Goal: Information Seeking & Learning: Learn about a topic

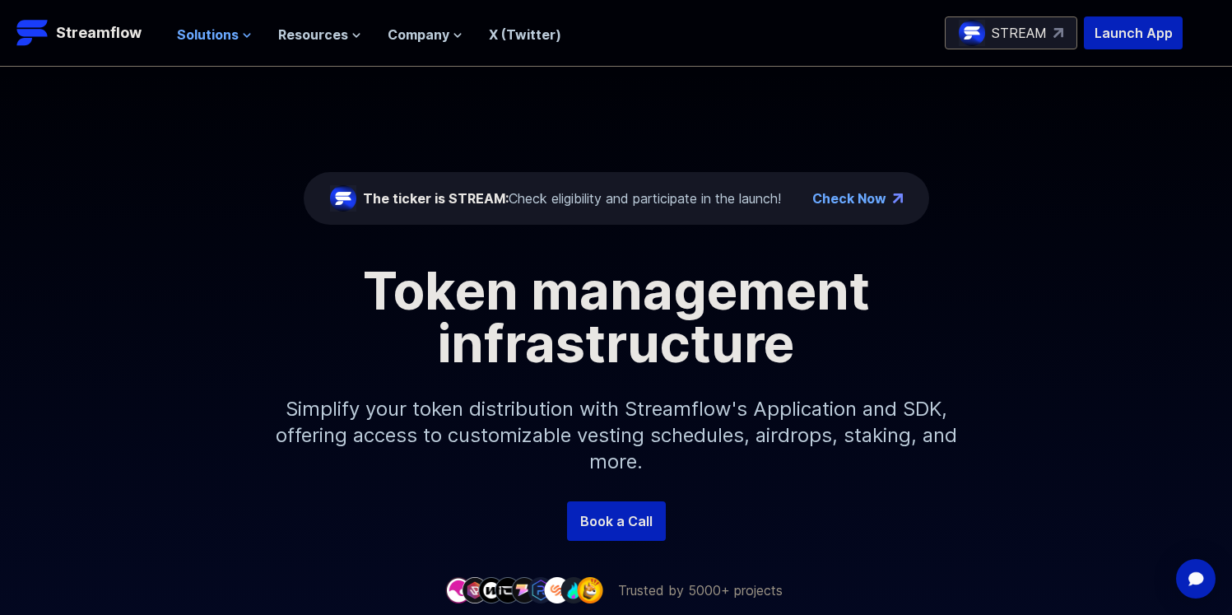
click at [231, 31] on span "Solutions" at bounding box center [208, 35] width 62 height 20
click at [237, 34] on button "Solutions" at bounding box center [214, 35] width 75 height 20
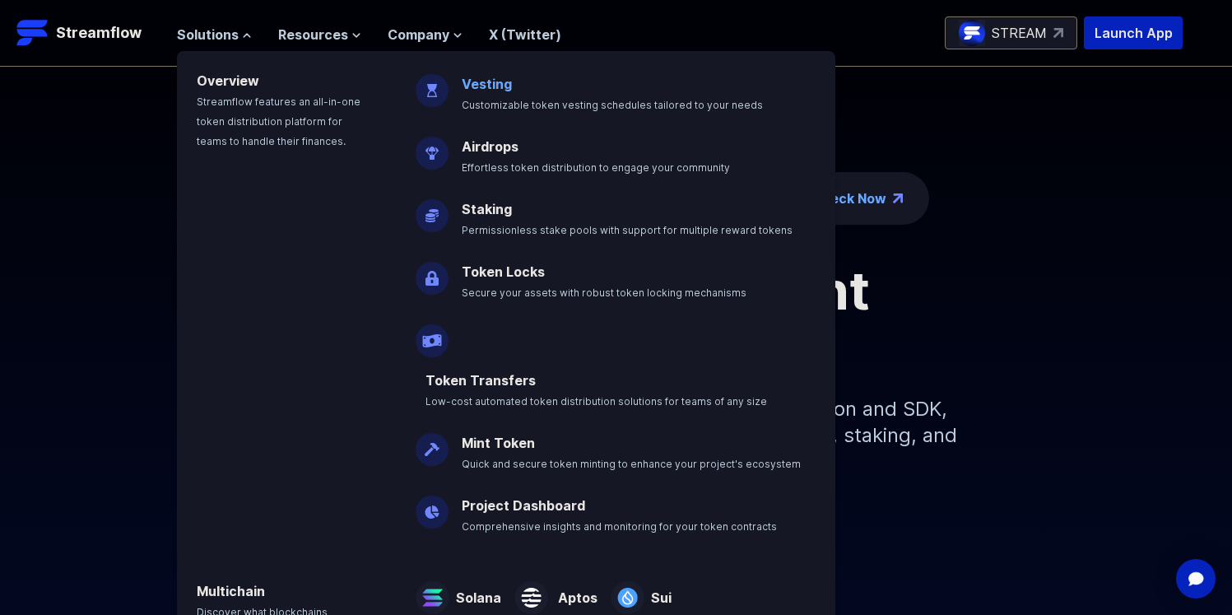
click at [487, 82] on link "Vesting" at bounding box center [487, 84] width 50 height 16
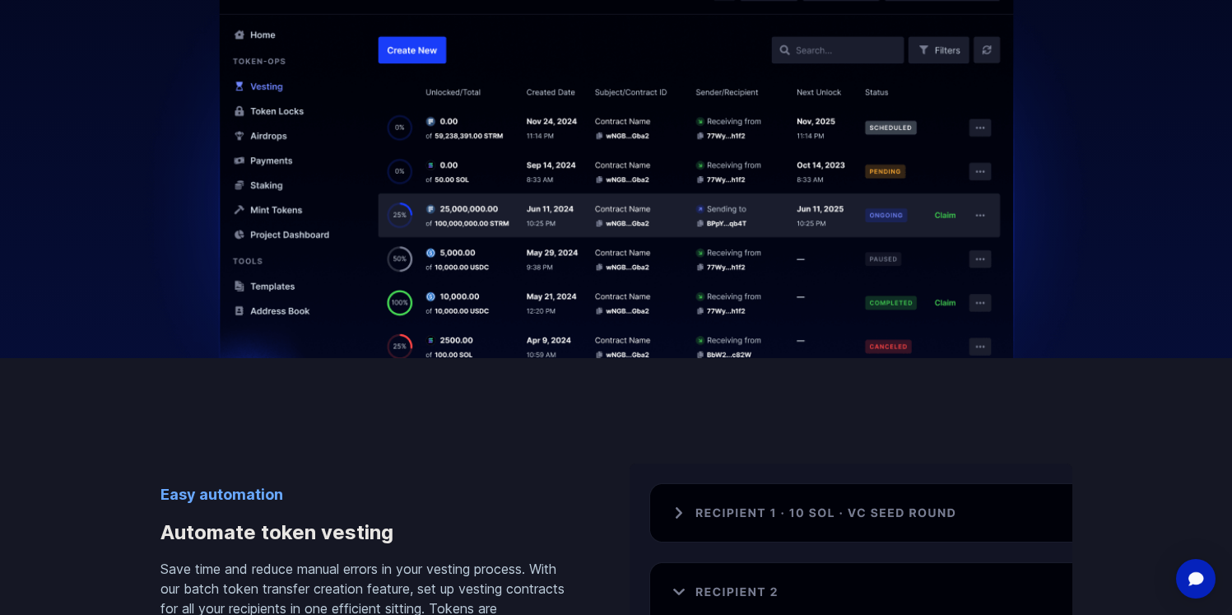
scroll to position [1024, 0]
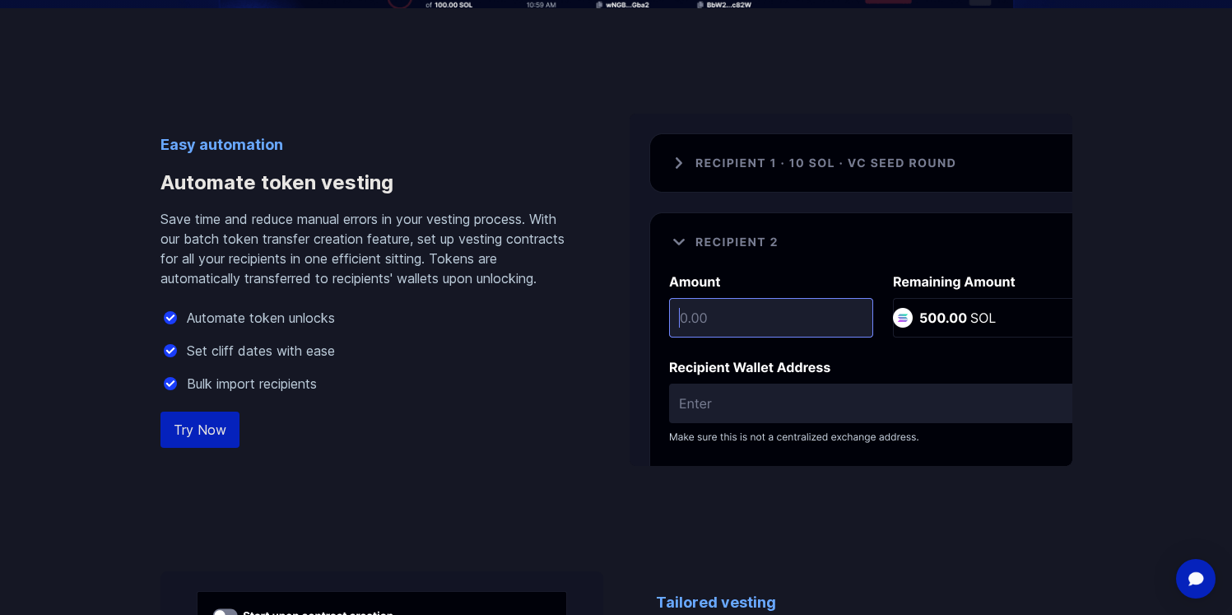
click at [732, 314] on img at bounding box center [850, 290] width 443 height 352
click at [825, 315] on img at bounding box center [850, 290] width 443 height 352
click at [787, 306] on img at bounding box center [850, 290] width 443 height 352
click at [776, 310] on img at bounding box center [850, 290] width 443 height 352
click at [770, 312] on img at bounding box center [850, 290] width 443 height 352
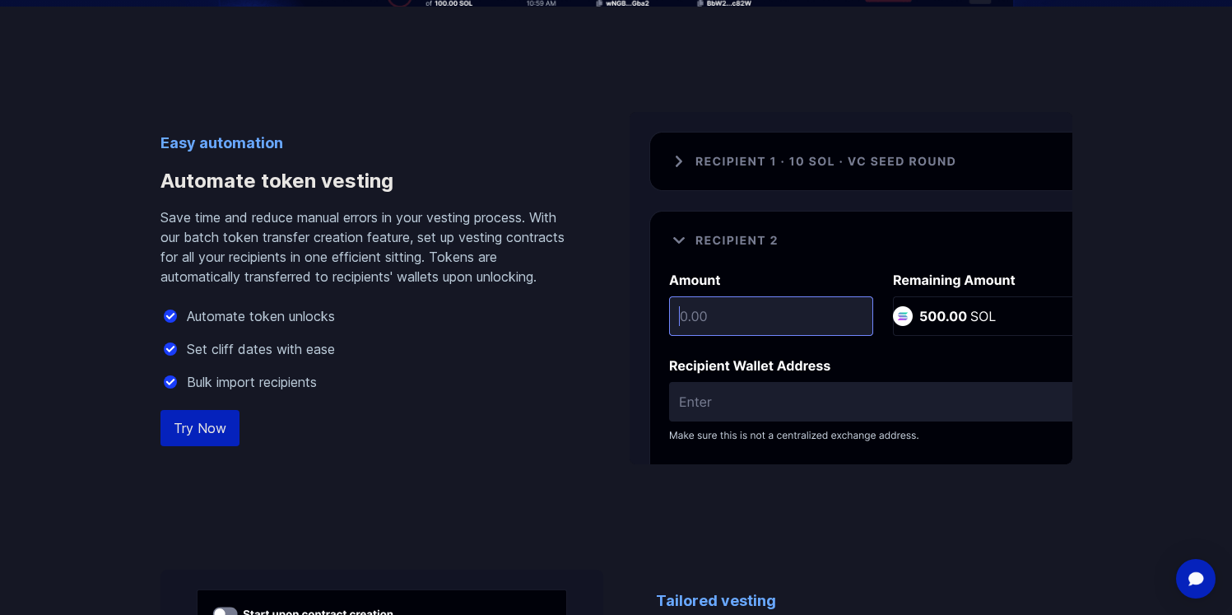
scroll to position [1028, 0]
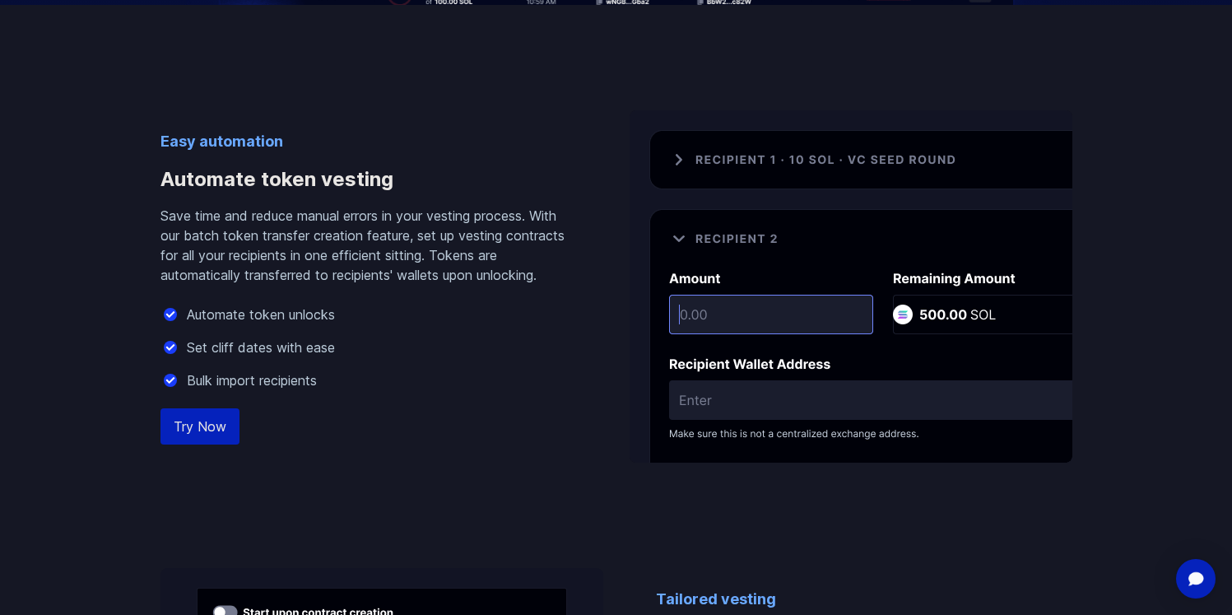
click at [753, 170] on img at bounding box center [850, 286] width 443 height 352
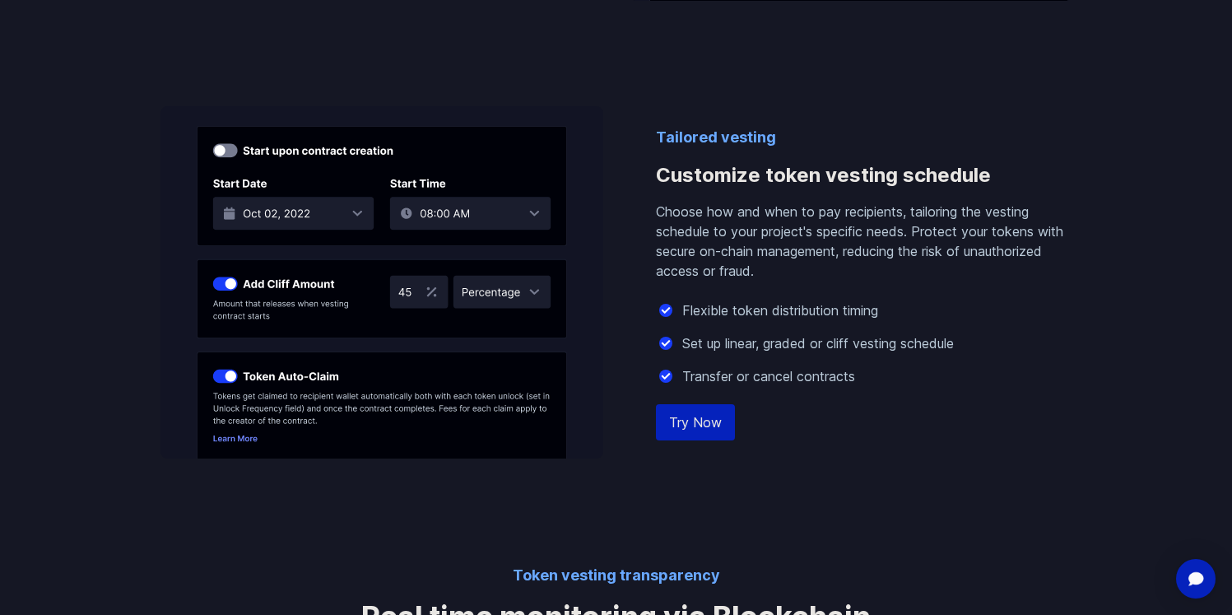
scroll to position [1508, 0]
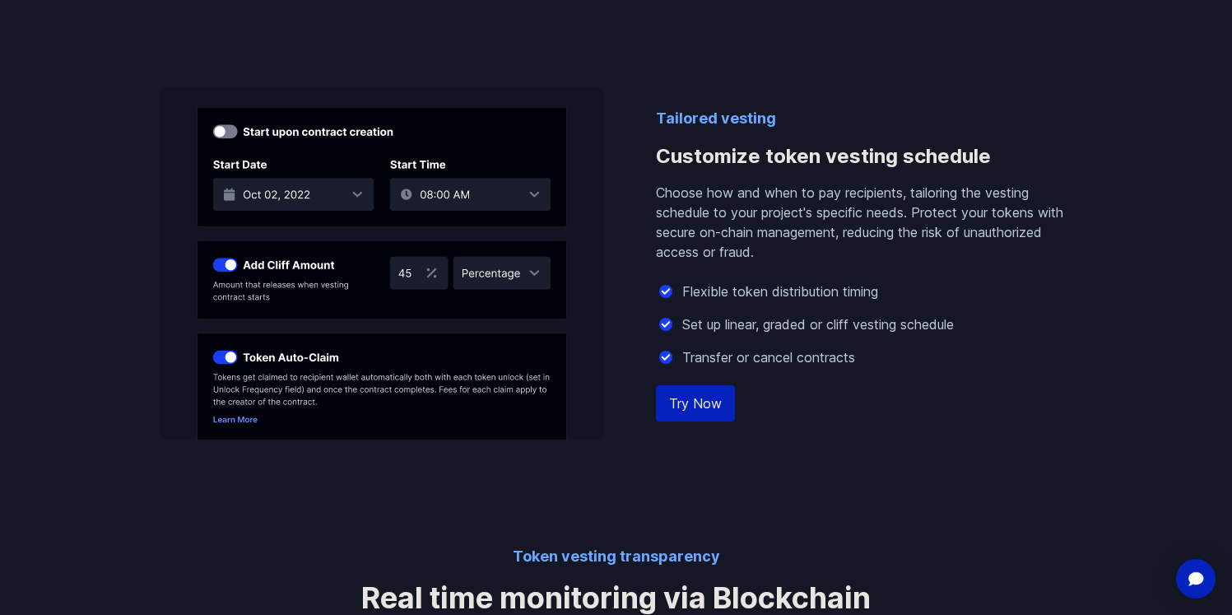
click at [709, 385] on link "Try Now" at bounding box center [695, 403] width 79 height 36
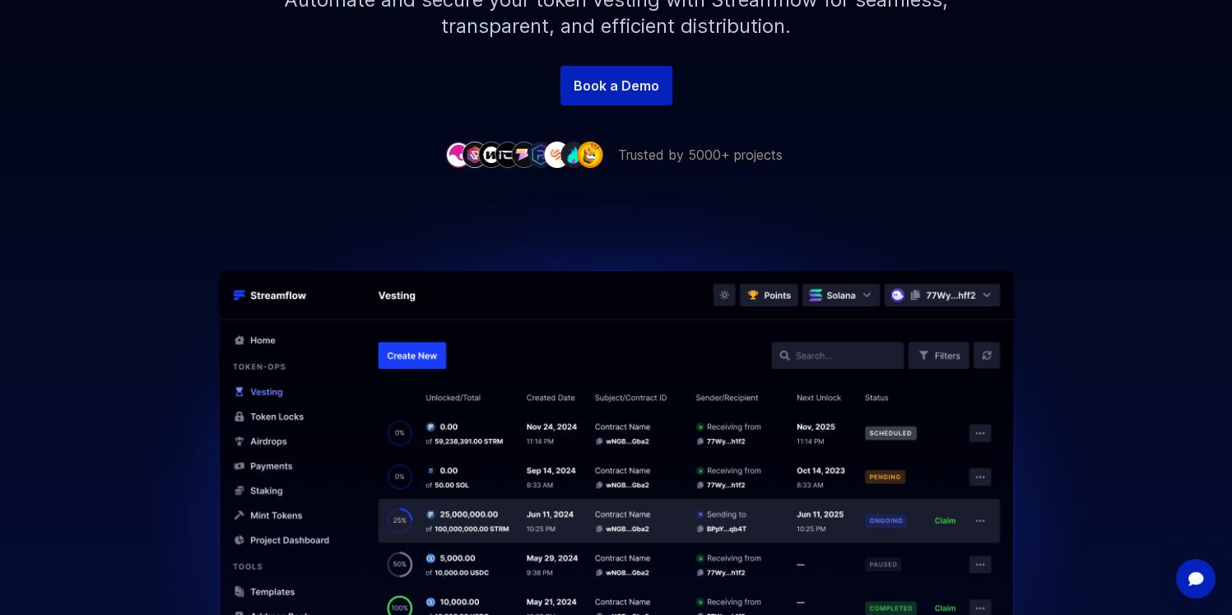
scroll to position [0, 0]
